Goal: Information Seeking & Learning: Learn about a topic

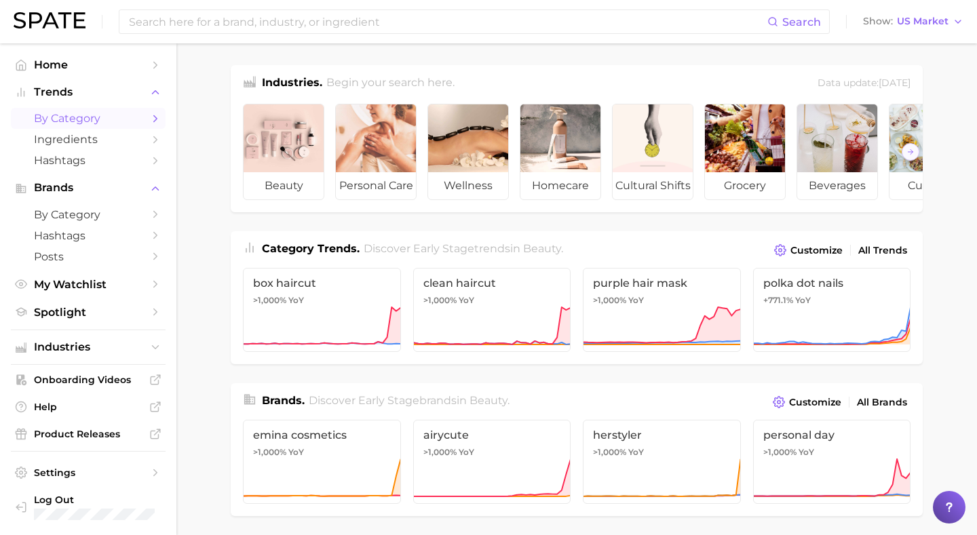
click at [90, 118] on span "by Category" at bounding box center [88, 118] width 109 height 13
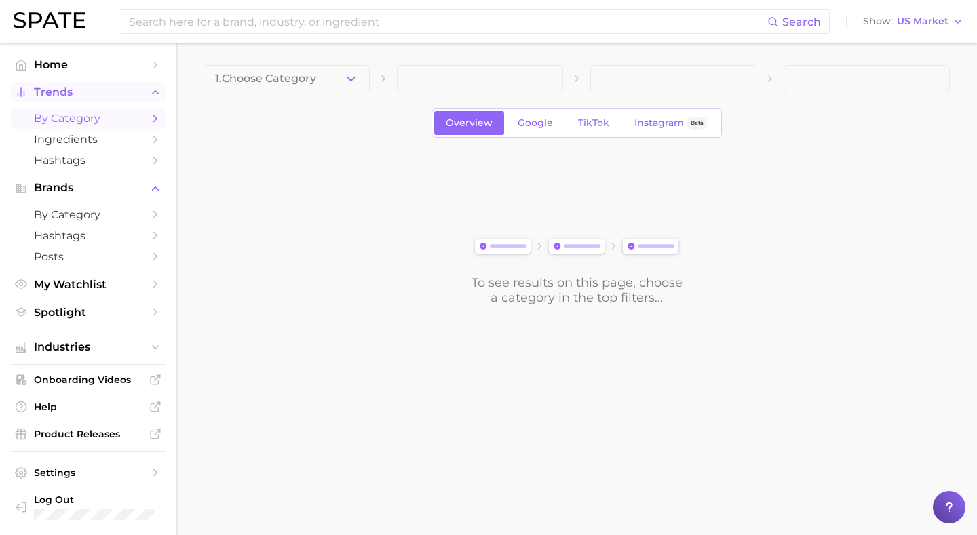
click at [64, 89] on span "Trends" at bounding box center [88, 92] width 109 height 12
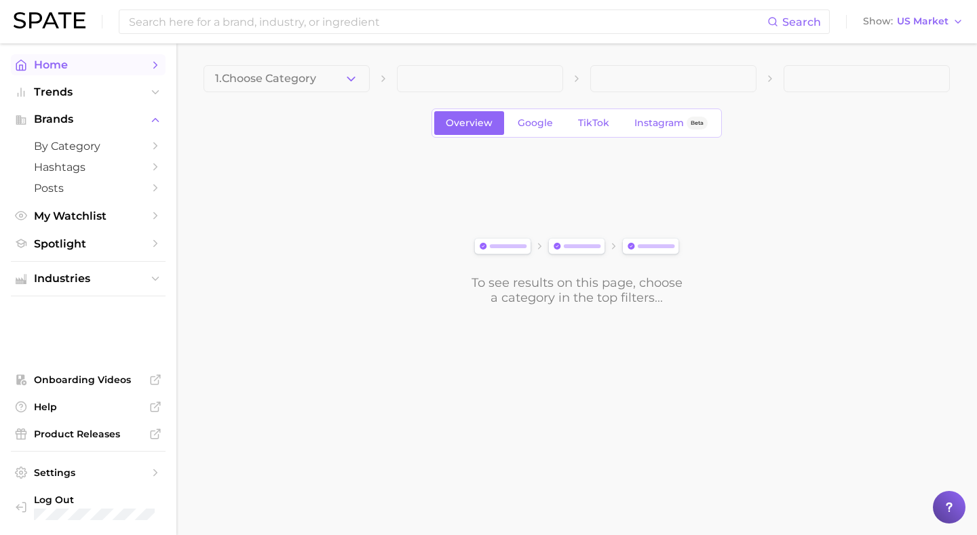
click at [52, 64] on span "Home" at bounding box center [88, 64] width 109 height 13
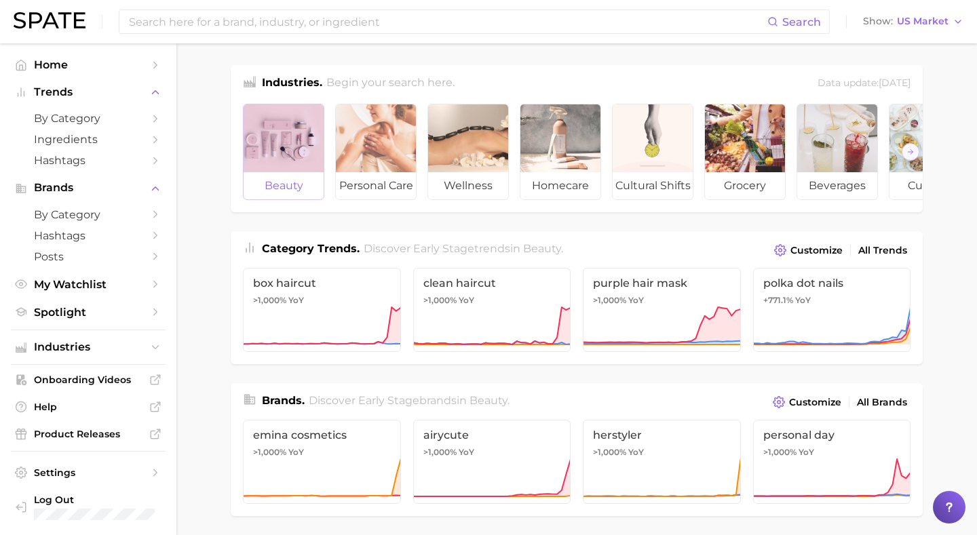
click at [285, 128] on div at bounding box center [284, 139] width 80 height 68
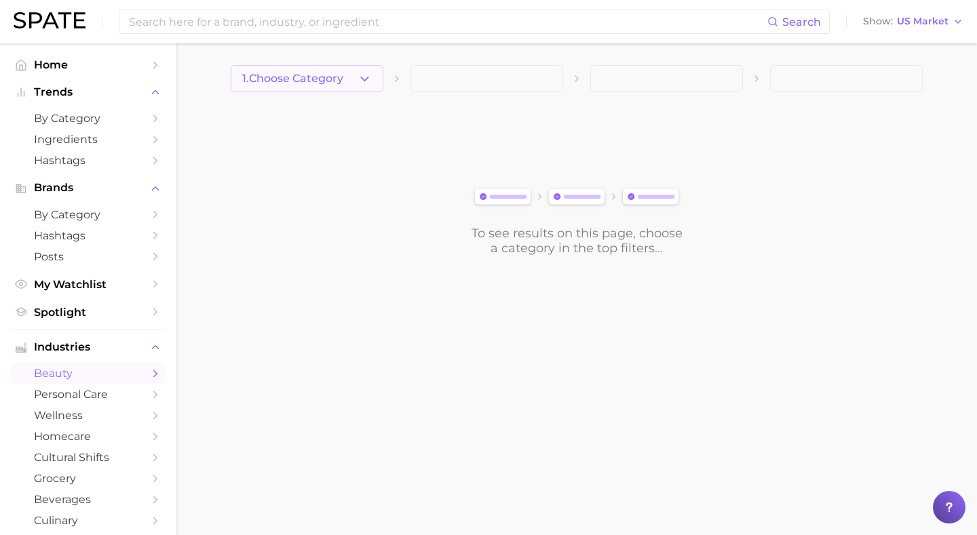
click at [355, 84] on button "1. Choose Category" at bounding box center [307, 78] width 153 height 27
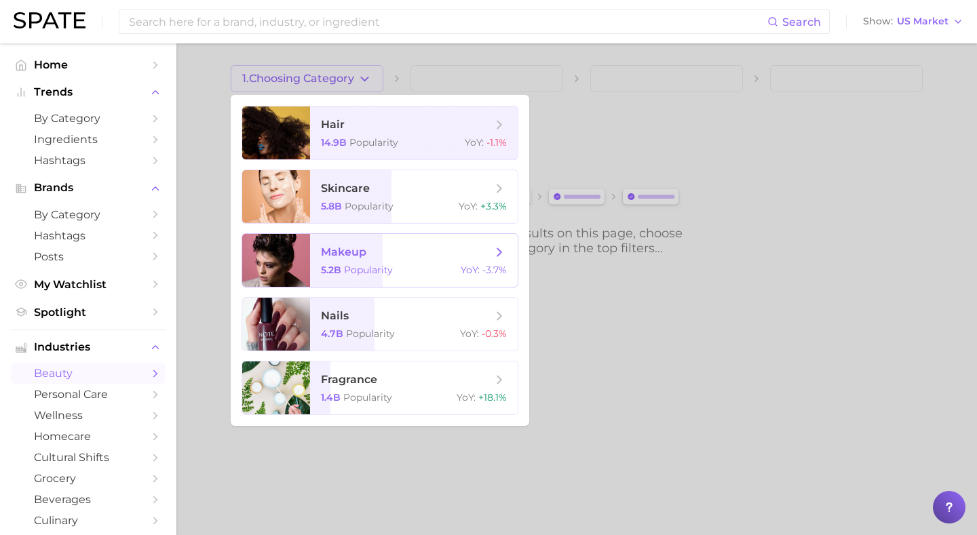
click at [352, 283] on span "makeup 5.2b Popularity YoY : -3.7%" at bounding box center [414, 260] width 208 height 53
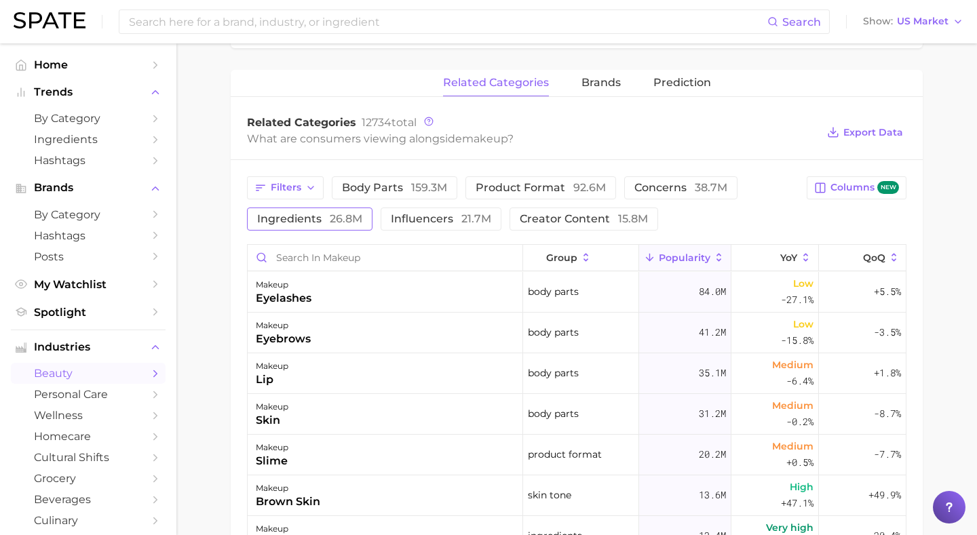
click at [349, 217] on span "26.8m" at bounding box center [346, 218] width 33 height 13
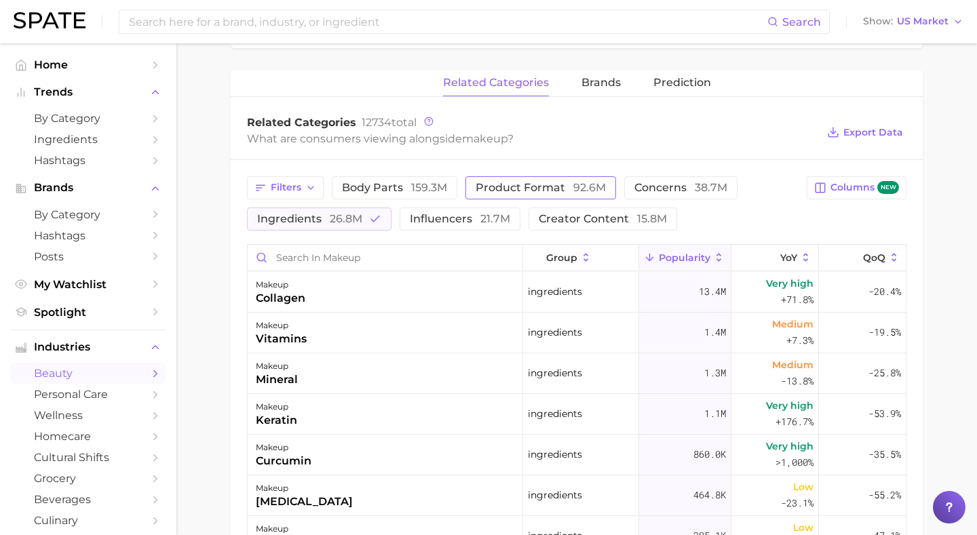
click at [521, 184] on span "product format 92.6m" at bounding box center [541, 188] width 130 height 11
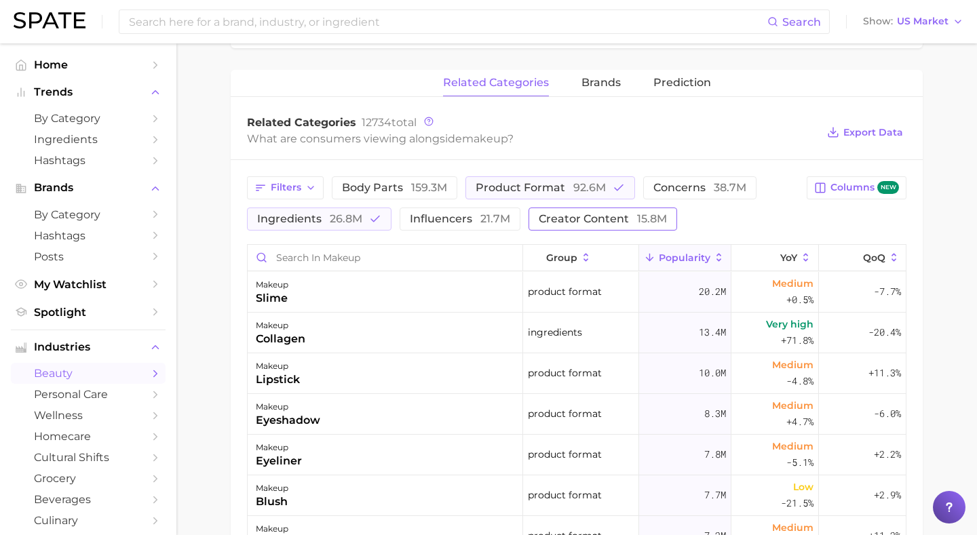
click at [560, 222] on span "creator content 15.8m" at bounding box center [603, 219] width 128 height 11
click at [362, 223] on button "ingredients 26.8m" at bounding box center [319, 219] width 145 height 23
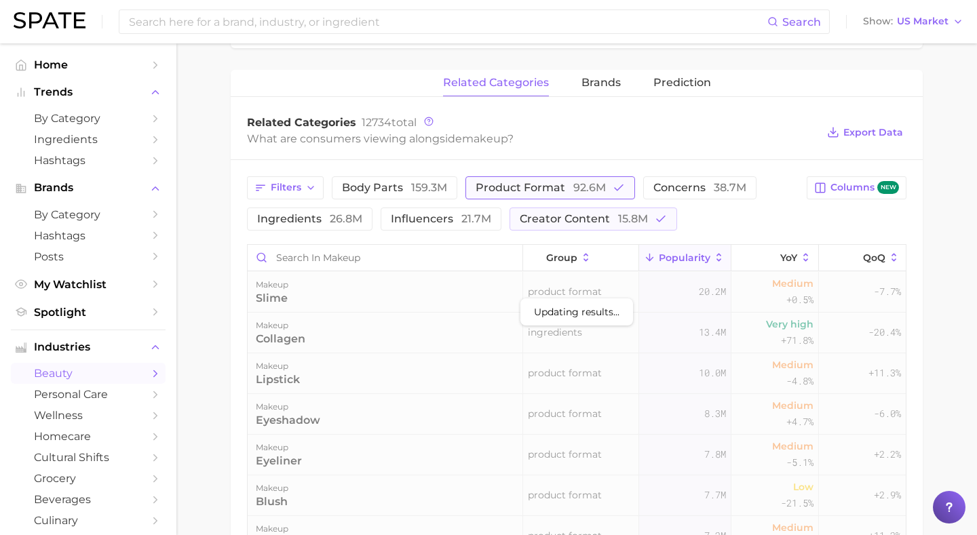
click at [613, 182] on icon "button" at bounding box center [619, 188] width 12 height 12
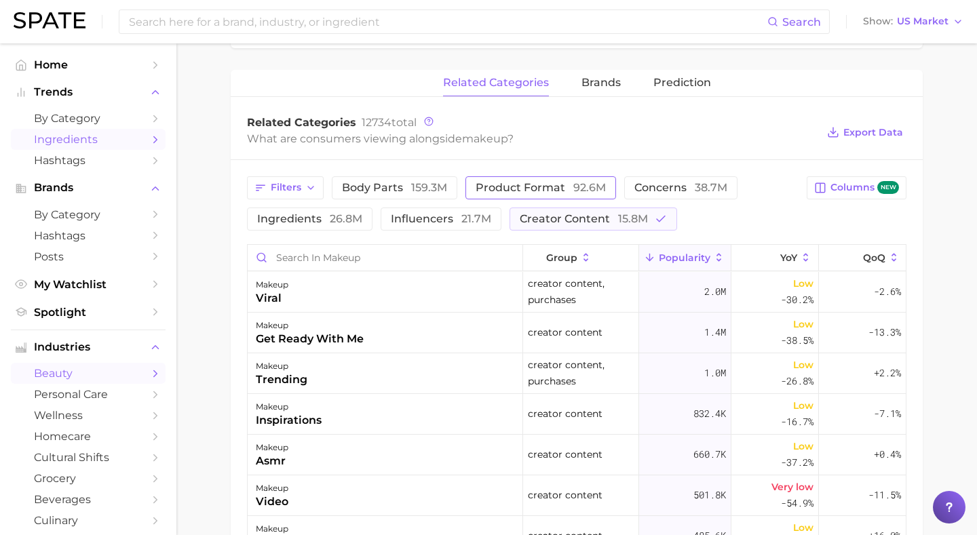
click at [75, 146] on span "Ingredients" at bounding box center [88, 139] width 109 height 13
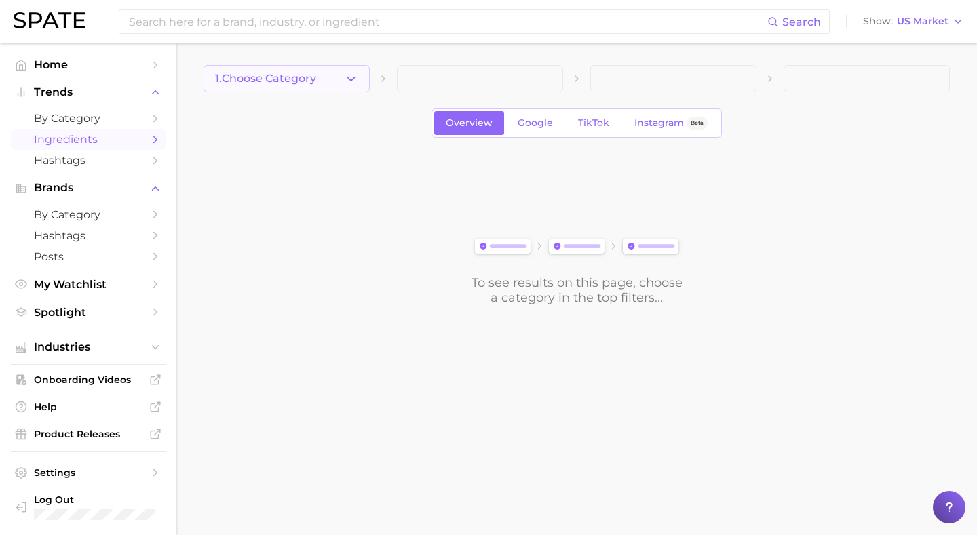
click at [340, 69] on button "1. Choose Category" at bounding box center [287, 78] width 166 height 27
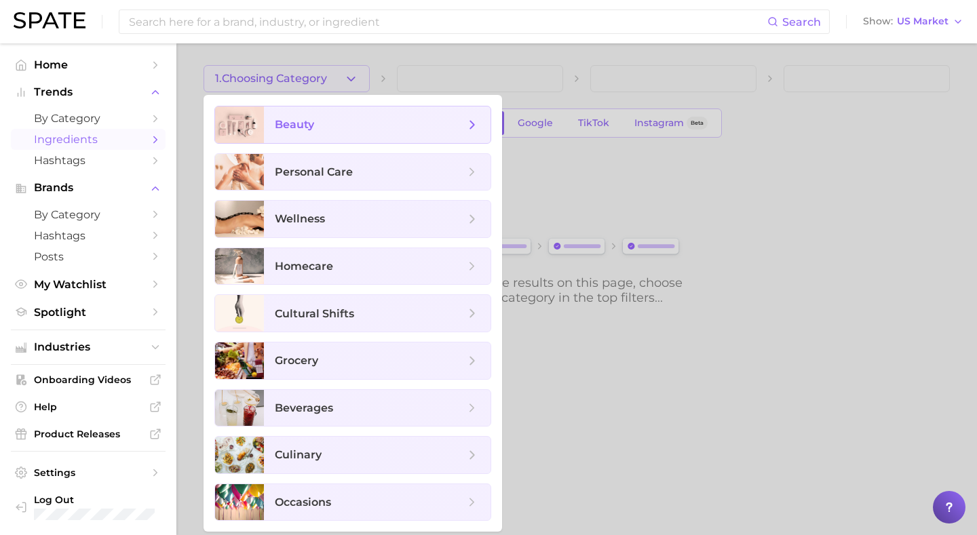
click at [324, 115] on span "beauty" at bounding box center [377, 125] width 227 height 37
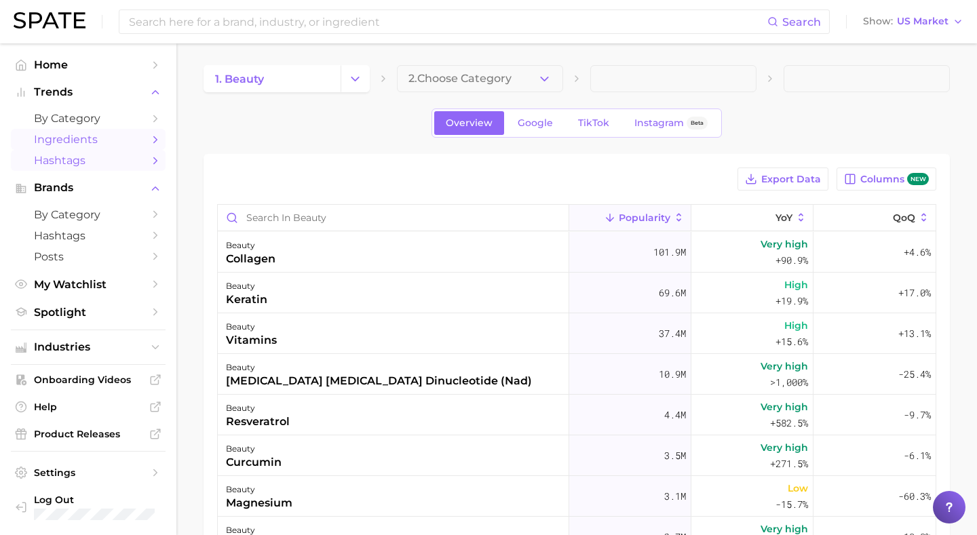
click at [72, 169] on link "Hashtags" at bounding box center [88, 160] width 155 height 21
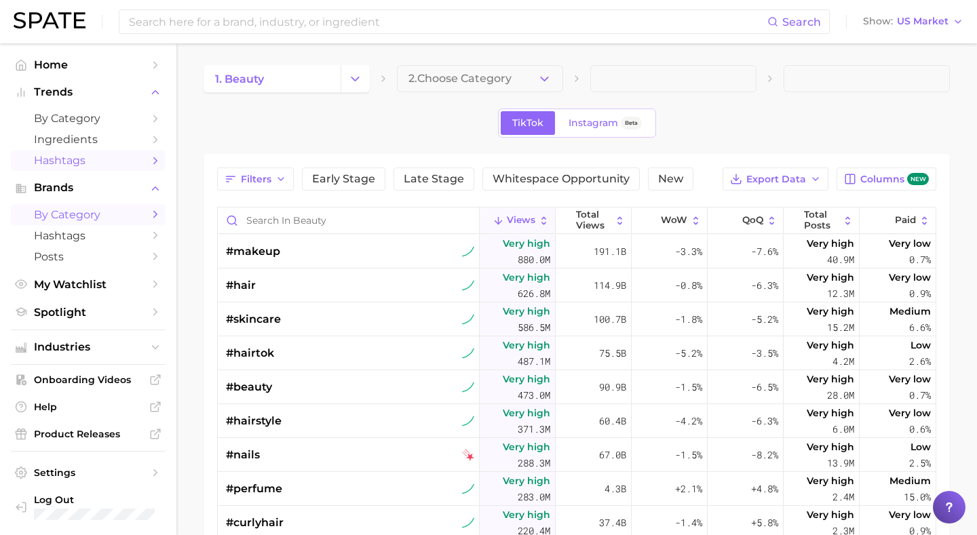
click at [79, 216] on span "by Category" at bounding box center [88, 214] width 109 height 13
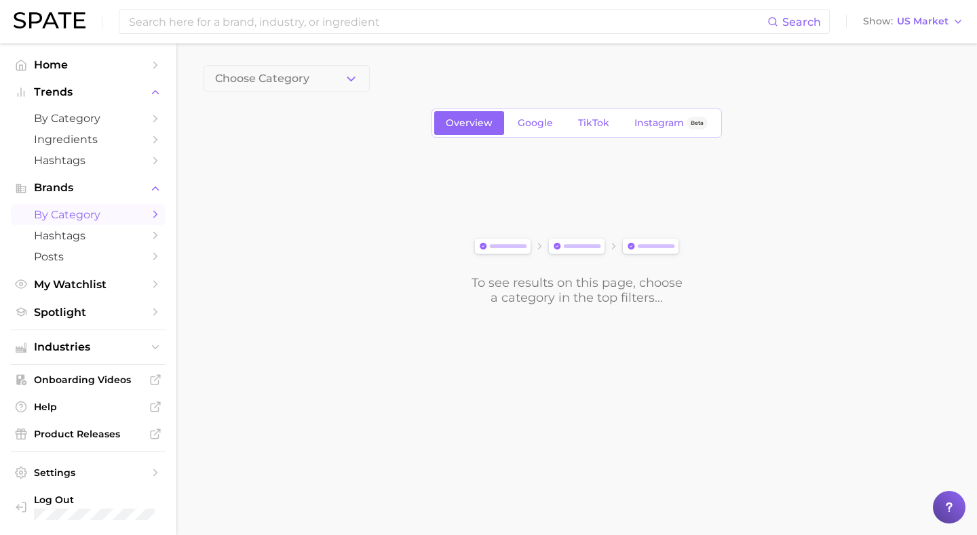
click at [335, 62] on main "Choose Category Overview Google TikTok Instagram Beta To see results on this pa…" at bounding box center [576, 208] width 801 height 330
click at [331, 71] on button "Choose Category" at bounding box center [287, 78] width 166 height 27
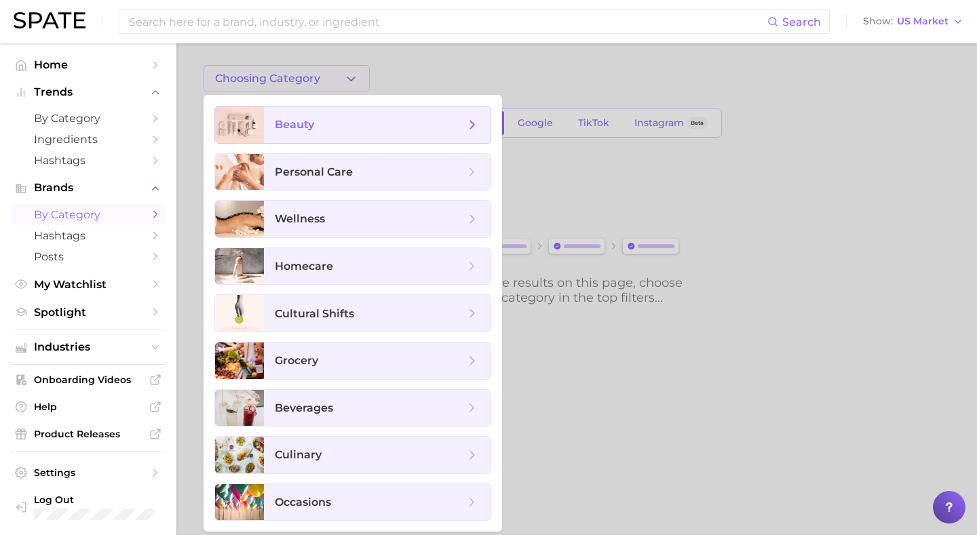
click at [318, 117] on span "beauty" at bounding box center [370, 124] width 190 height 15
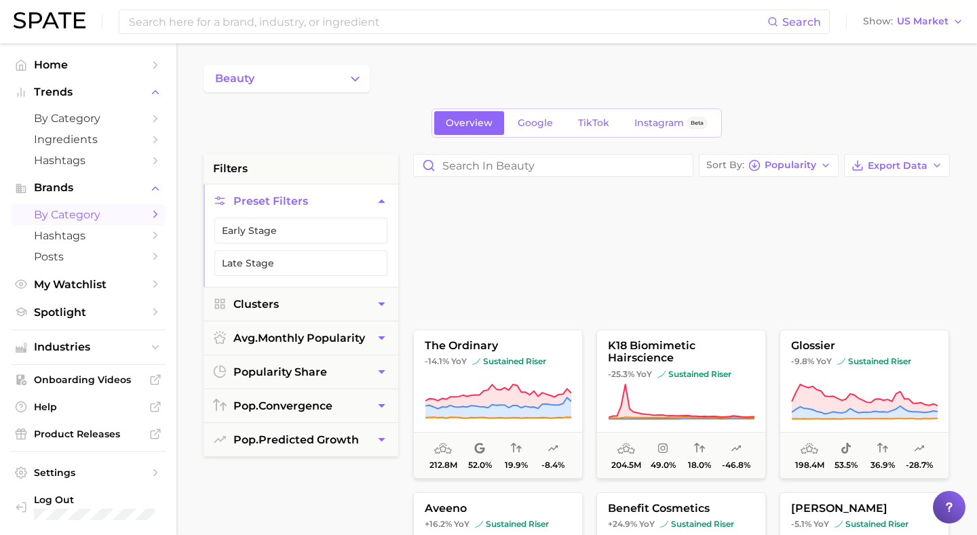
scroll to position [1586, 0]
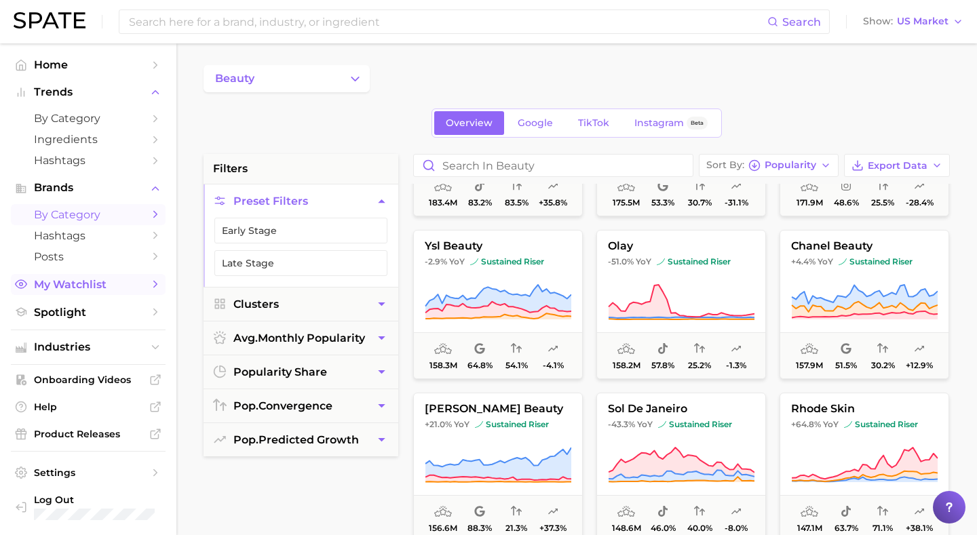
click at [35, 291] on span "My Watchlist" at bounding box center [88, 284] width 109 height 13
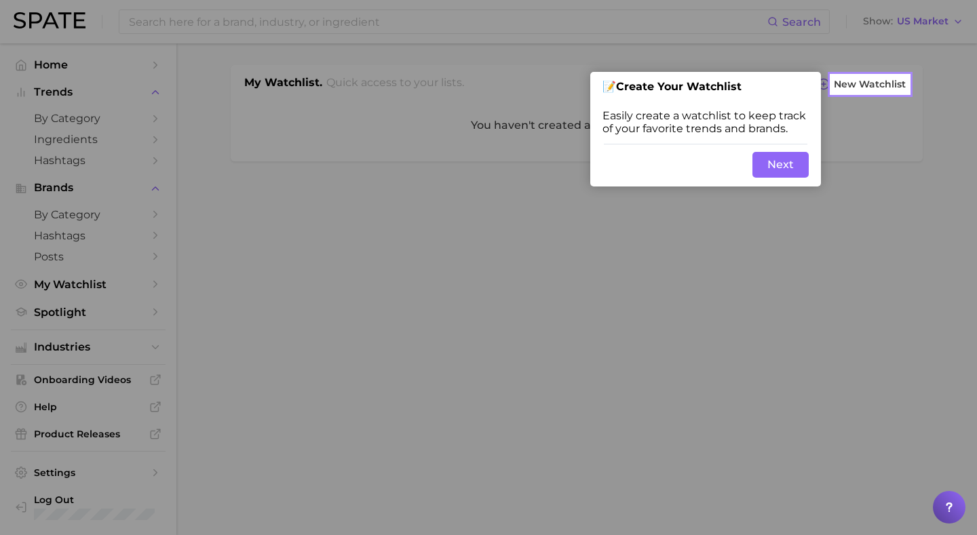
click at [795, 172] on button "Next" at bounding box center [781, 165] width 56 height 26
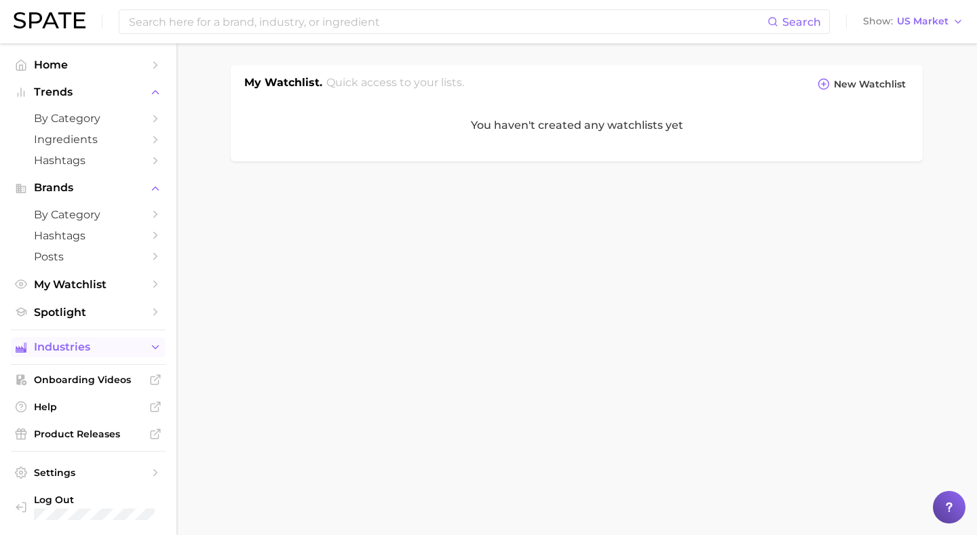
click at [83, 352] on span "Industries" at bounding box center [88, 347] width 109 height 12
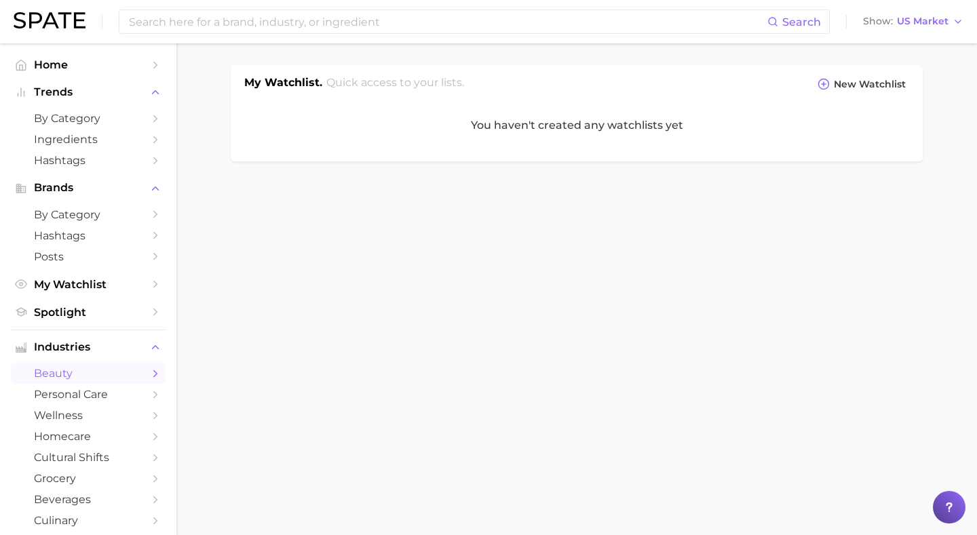
click at [75, 380] on span "beauty" at bounding box center [88, 373] width 109 height 13
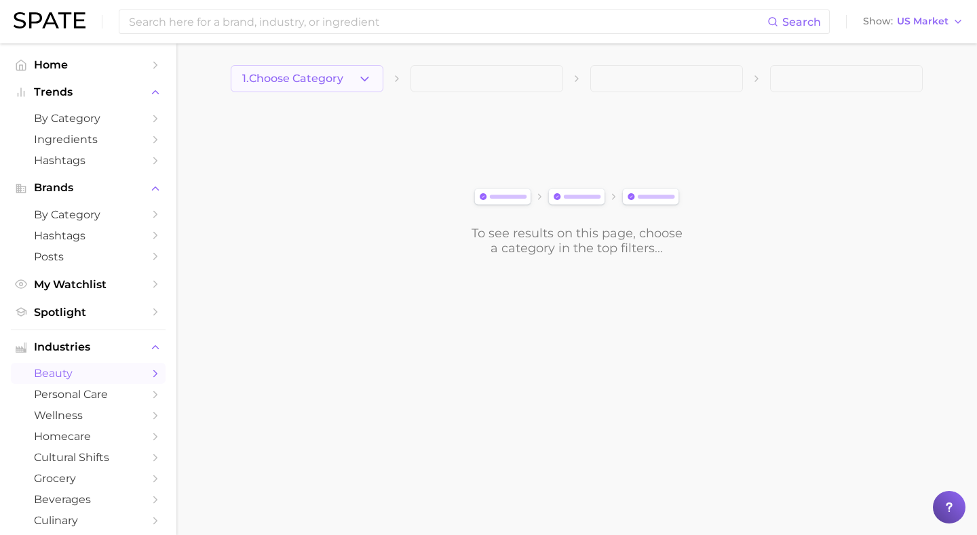
click at [358, 85] on icon "button" at bounding box center [365, 79] width 14 height 14
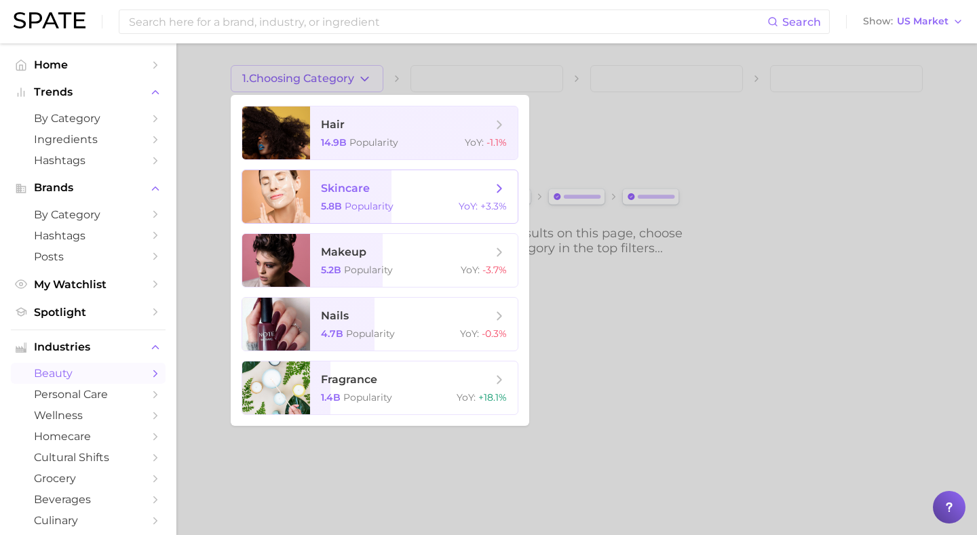
click at [368, 214] on span "skincare 5.8b Popularity YoY : +3.3%" at bounding box center [414, 196] width 208 height 53
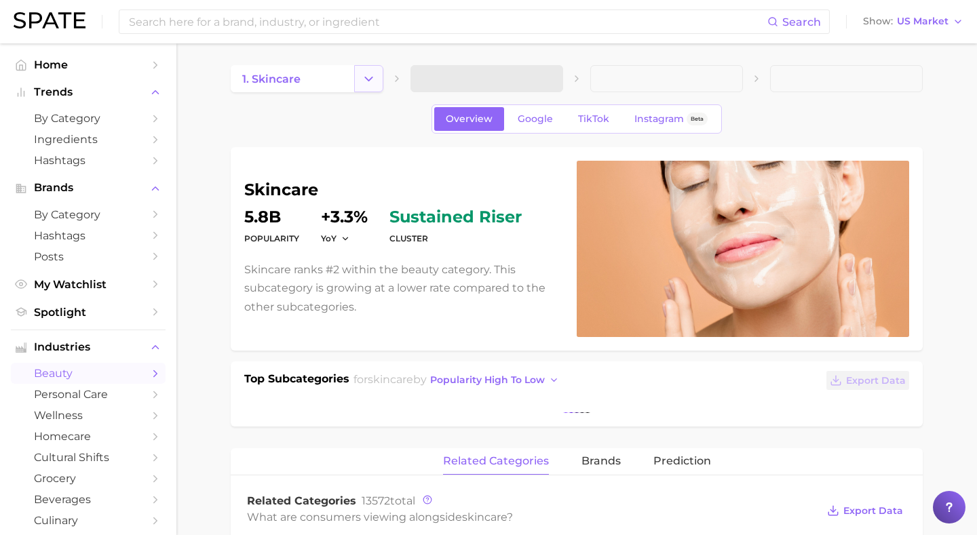
click at [360, 81] on button "Change Category" at bounding box center [368, 78] width 29 height 27
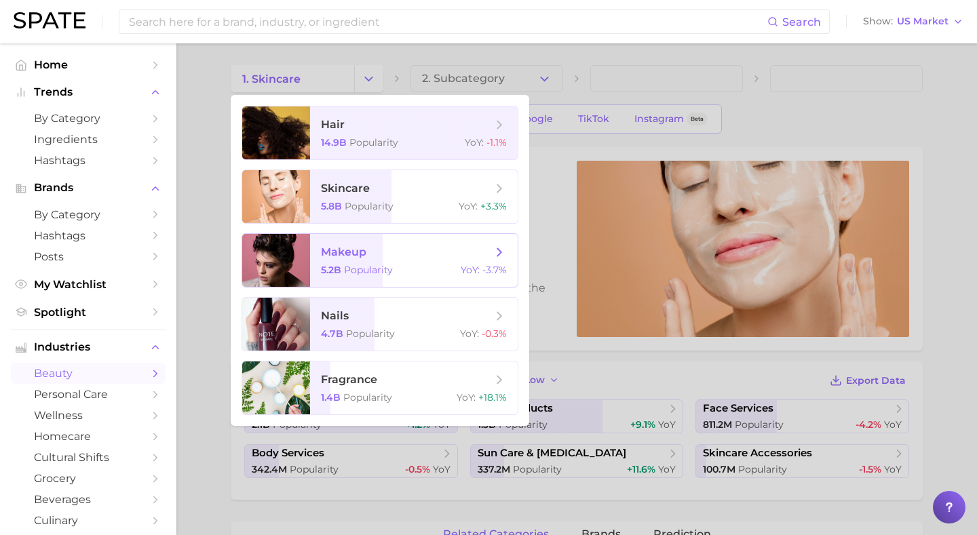
click at [311, 242] on span "makeup 5.2b Popularity YoY : -3.7%" at bounding box center [414, 260] width 208 height 53
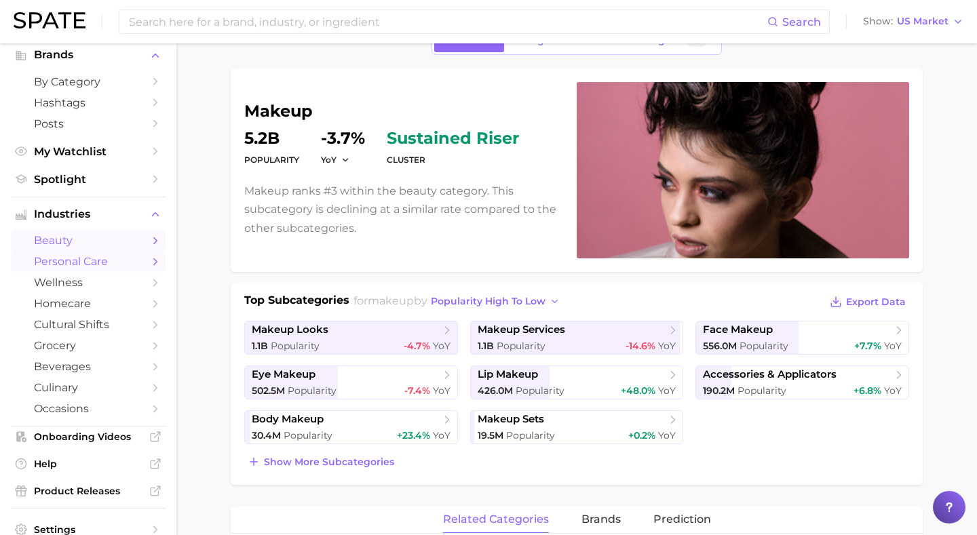
scroll to position [195, 0]
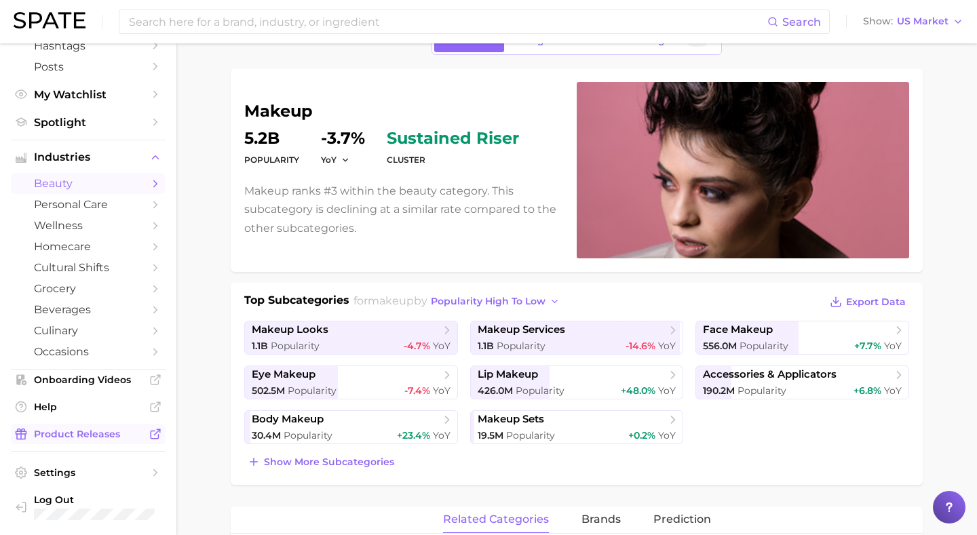
click at [95, 432] on span "Product Releases" at bounding box center [88, 434] width 109 height 12
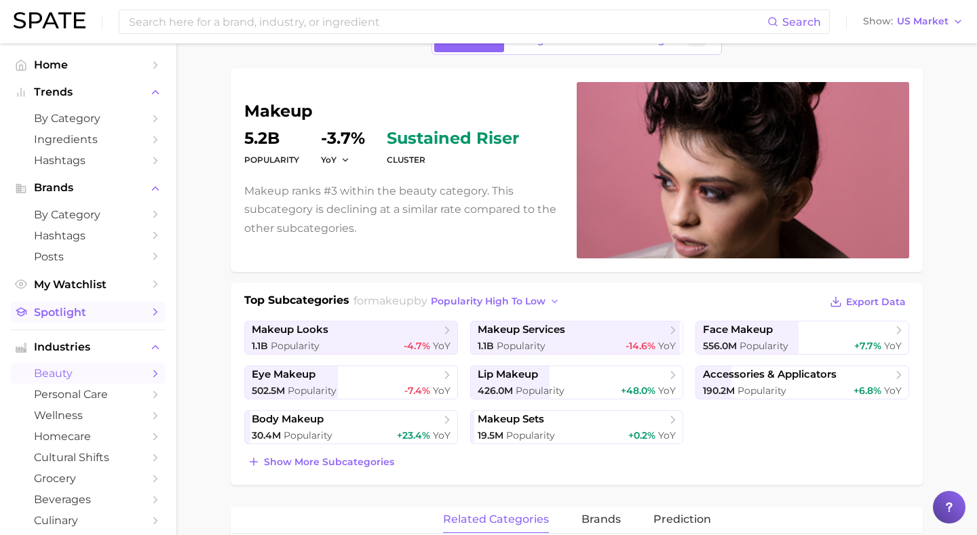
click at [45, 319] on span "Spotlight" at bounding box center [88, 312] width 109 height 13
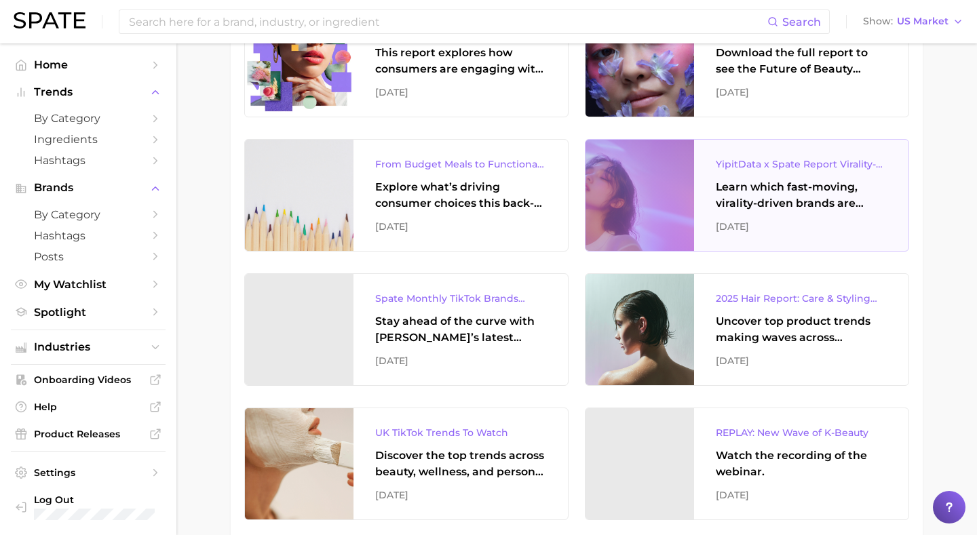
scroll to position [376, 0]
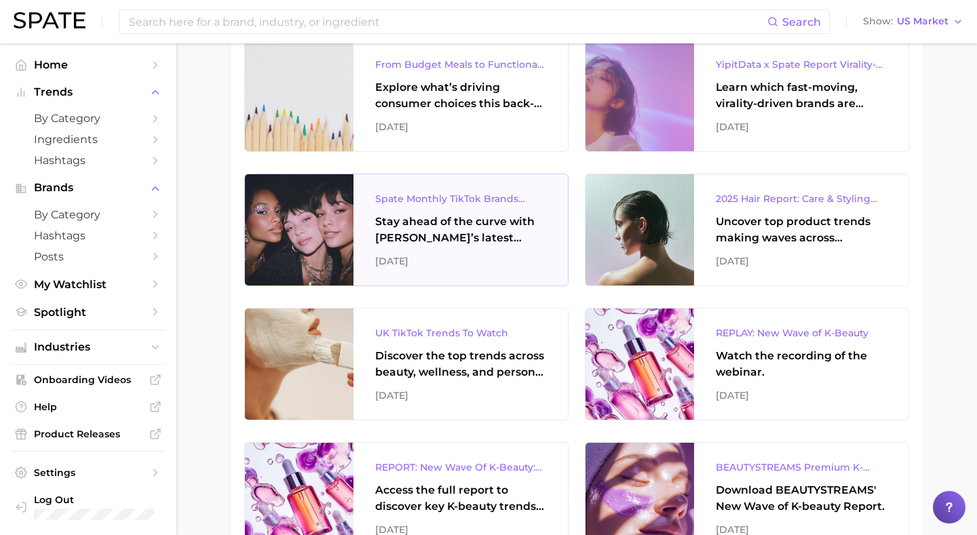
click at [306, 240] on div at bounding box center [299, 229] width 109 height 111
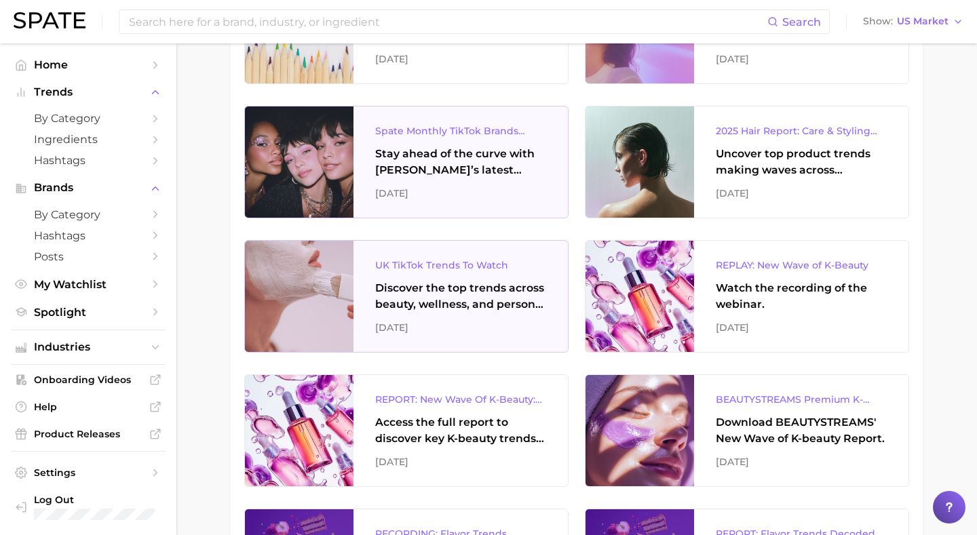
scroll to position [470, 0]
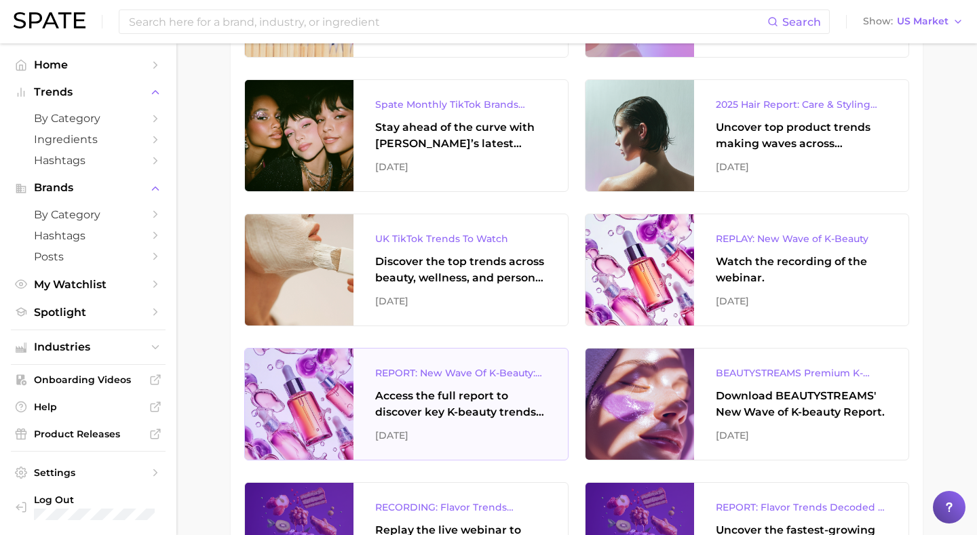
click at [461, 382] on div "REPORT: New Wave Of K-Beauty: [GEOGRAPHIC_DATA]’s Trending Innovations In Skinc…" at bounding box center [461, 404] width 214 height 111
